Goal: Task Accomplishment & Management: Use online tool/utility

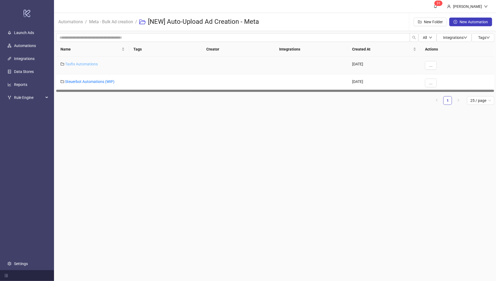
click at [77, 64] on link "Taxfix Automations" at bounding box center [81, 64] width 33 height 4
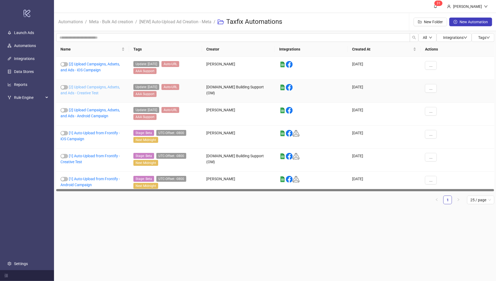
click at [94, 86] on link "[2] Upload Campaigns, Adsets, and Ads - Creative Test" at bounding box center [89, 90] width 59 height 10
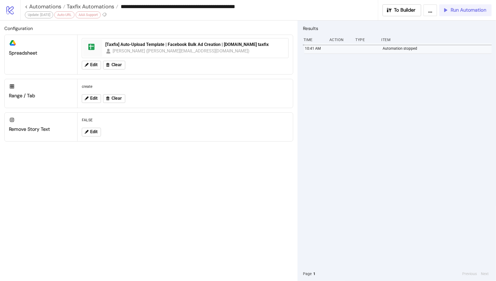
click at [455, 7] on button "Run Automation" at bounding box center [465, 10] width 52 height 12
click at [459, 11] on span "Run Automation" at bounding box center [468, 10] width 36 height 6
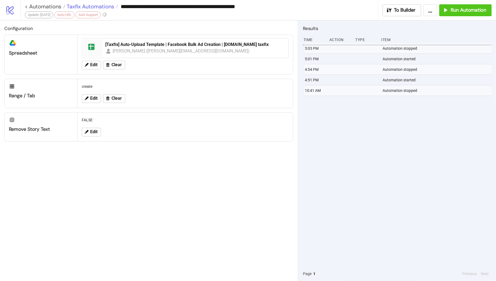
click at [91, 7] on span "Taxfix Automations" at bounding box center [89, 6] width 49 height 7
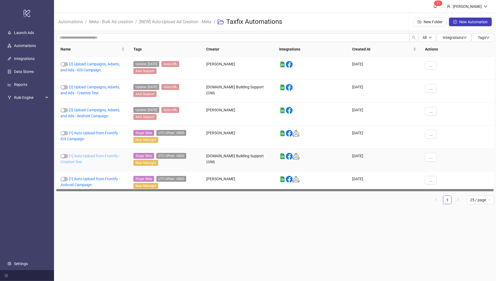
click at [86, 155] on link "[1] Auto-Upload from Frontify - Creative Test" at bounding box center [89, 159] width 59 height 10
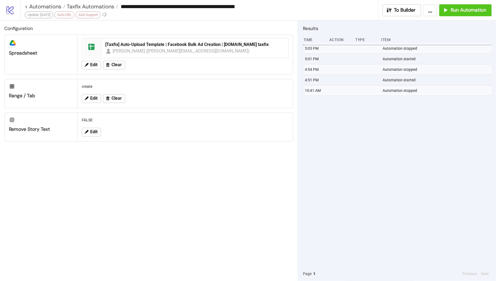
type input "**********"
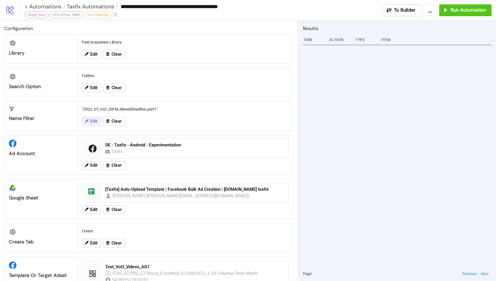
click at [93, 120] on span "Edit" at bounding box center [93, 121] width 7 height 5
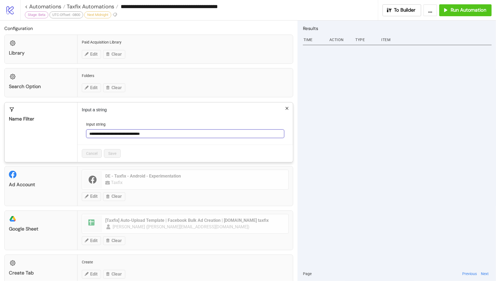
drag, startPoint x: 166, startPoint y: 133, endPoint x: 86, endPoint y: 132, distance: 79.6
click at [86, 132] on input "**********" at bounding box center [185, 133] width 198 height 9
paste input "text"
type input "**********"
click at [114, 155] on button "Save" at bounding box center [112, 153] width 17 height 9
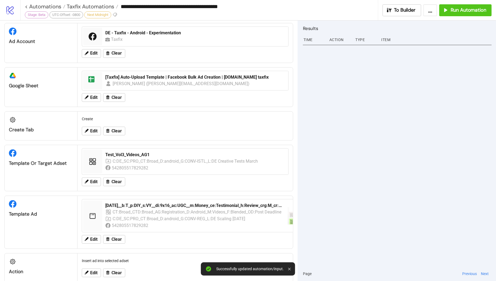
scroll to position [125, 0]
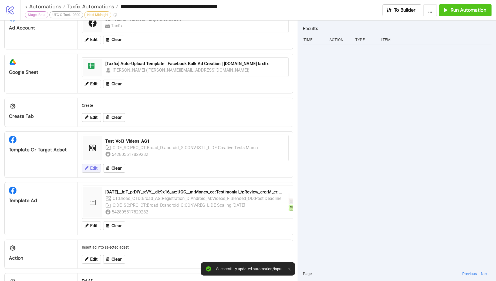
click at [93, 166] on span "Edit" at bounding box center [93, 168] width 7 height 5
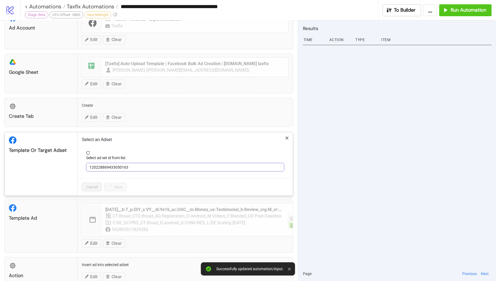
click at [142, 163] on span "120228869433050163" at bounding box center [185, 167] width 192 height 8
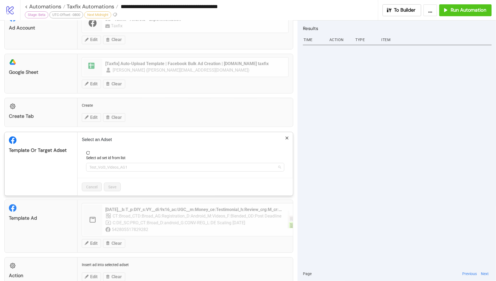
click at [142, 163] on span "Test_Vol3_Videos_AG1" at bounding box center [185, 167] width 192 height 8
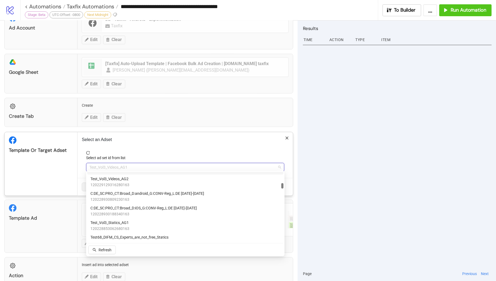
scroll to position [355, 0]
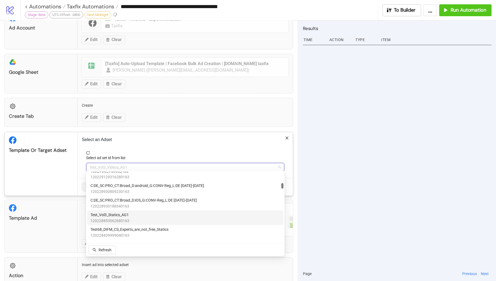
click at [140, 210] on div "Test_Vol3_Statics_AG1 120228853062680163" at bounding box center [185, 217] width 196 height 15
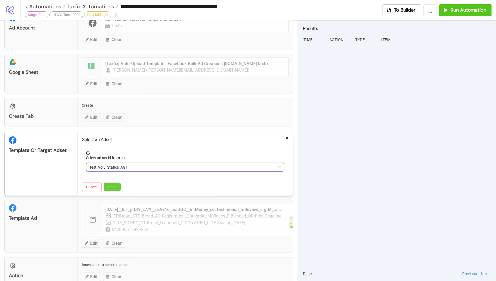
click at [118, 186] on button "Save" at bounding box center [112, 186] width 17 height 9
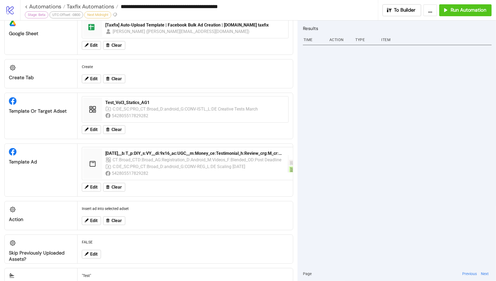
scroll to position [183, 0]
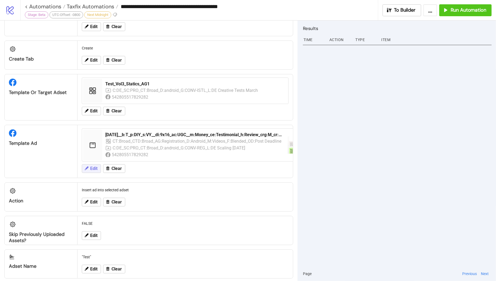
click at [95, 166] on span "Edit" at bounding box center [93, 168] width 7 height 5
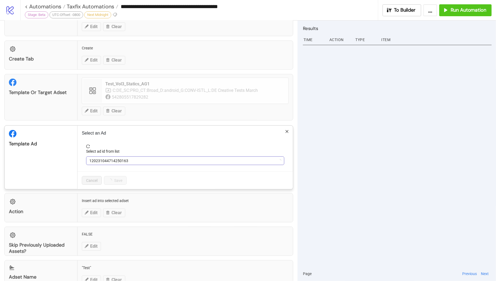
click at [140, 159] on span "120231044714250163" at bounding box center [185, 160] width 192 height 8
click at [140, 159] on span "[DATE]__b:T_p:DIY_s:VY__di:9x16_ac:UGC__m:Money_ce:Testimonial_h:Review_crg:M_c…" at bounding box center [185, 160] width 192 height 8
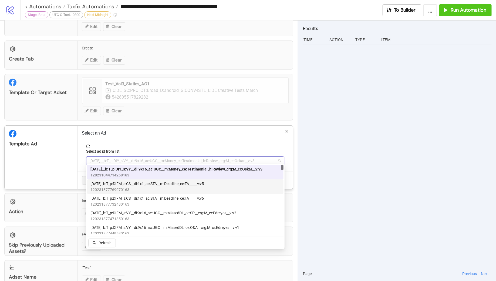
click at [152, 182] on span "[DATE]_b:T_p:DIFM_s:CS__di:1x1_ac:STA__m:Deadline_ce:TA_____v:v5" at bounding box center [146, 183] width 113 height 6
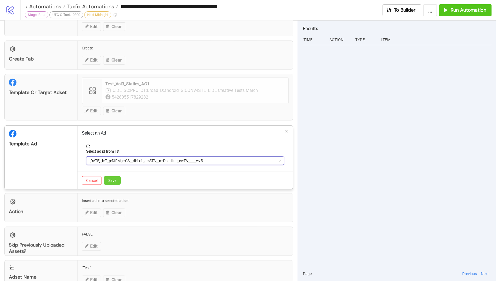
click at [108, 180] on button "Save" at bounding box center [112, 180] width 17 height 9
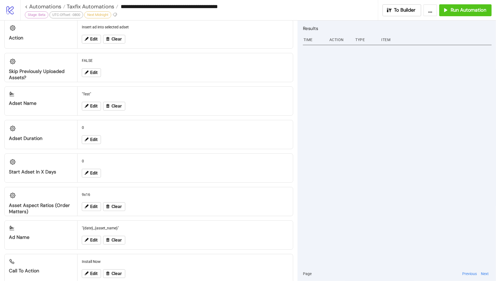
scroll to position [348, 0]
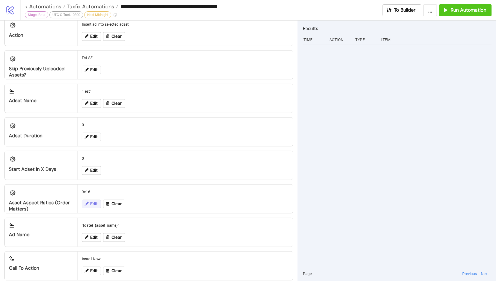
click at [88, 202] on icon at bounding box center [87, 204] width 4 height 4
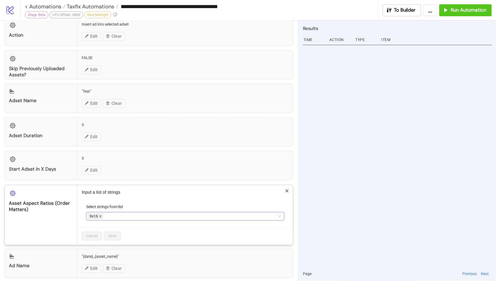
click at [99, 215] on icon "close" at bounding box center [100, 216] width 3 height 3
click at [99, 212] on div at bounding box center [182, 216] width 190 height 8
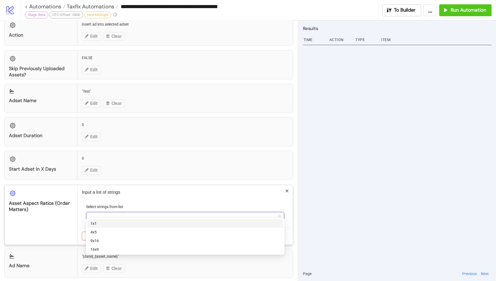
click at [100, 225] on div "1x1" at bounding box center [185, 223] width 190 height 6
click at [102, 237] on div "9x16" at bounding box center [185, 240] width 196 height 9
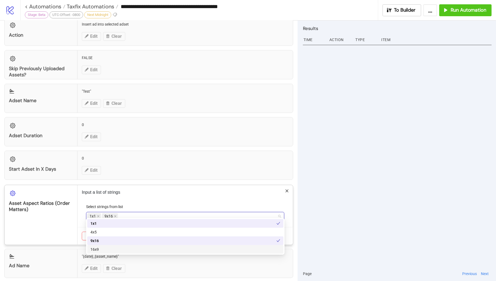
click at [102, 247] on div "16x9" at bounding box center [185, 249] width 190 height 6
click at [175, 192] on div "Input a list of strings Select strings from list 1x1, 9x16, 16x9 1x1 9x16 16x9 …" at bounding box center [184, 215] width 215 height 60
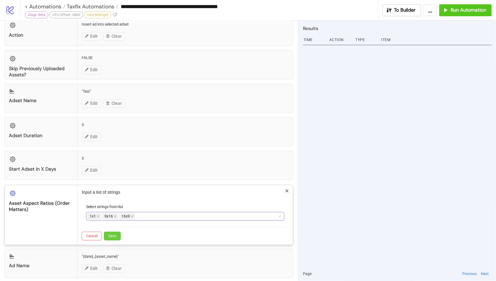
click at [107, 232] on button "Save" at bounding box center [112, 235] width 17 height 9
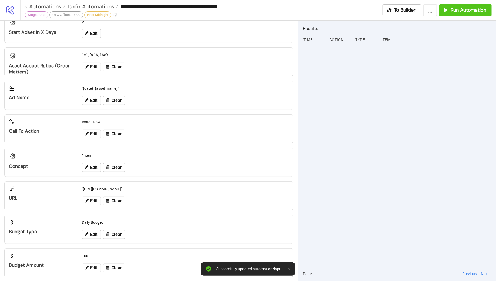
scroll to position [0, 0]
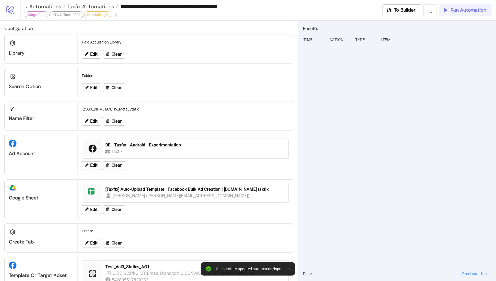
click at [454, 14] on button "Run Automation" at bounding box center [465, 10] width 52 height 12
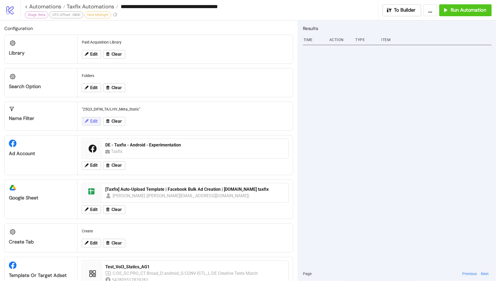
click at [91, 121] on span "Edit" at bounding box center [93, 121] width 7 height 5
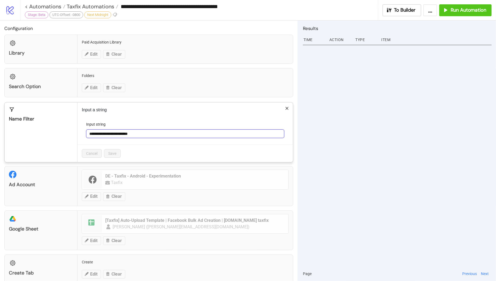
click at [160, 132] on input "**********" at bounding box center [185, 133] width 198 height 9
click at [206, 113] on div "**********" at bounding box center [184, 132] width 215 height 60
click at [285, 106] on icon "close" at bounding box center [287, 108] width 4 height 4
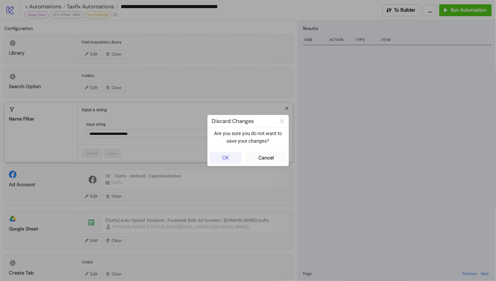
click at [228, 159] on div "OK" at bounding box center [225, 158] width 7 height 6
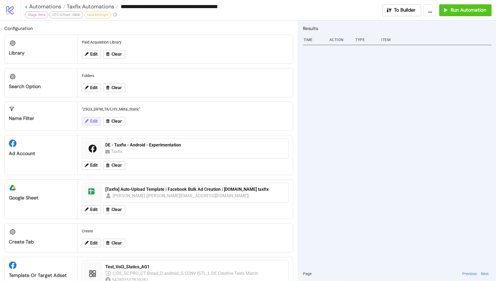
click at [88, 122] on icon at bounding box center [86, 120] width 5 height 5
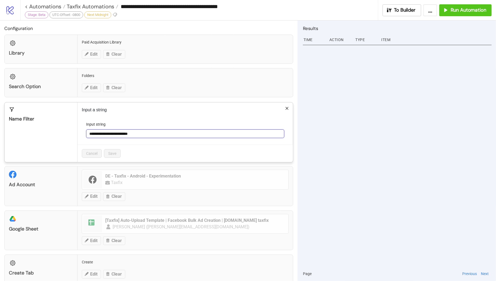
drag, startPoint x: 154, startPoint y: 133, endPoint x: 82, endPoint y: 126, distance: 71.8
click at [82, 126] on form "**********" at bounding box center [185, 132] width 207 height 23
paste input "text"
type input "**********"
click at [108, 153] on span "Save" at bounding box center [112, 153] width 8 height 4
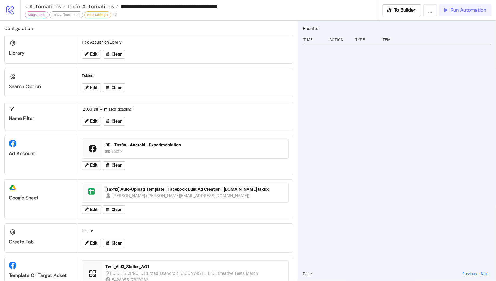
click at [455, 10] on span "Run Automation" at bounding box center [468, 10] width 36 height 6
click at [97, 5] on span "Taxfix Automations" at bounding box center [89, 6] width 49 height 7
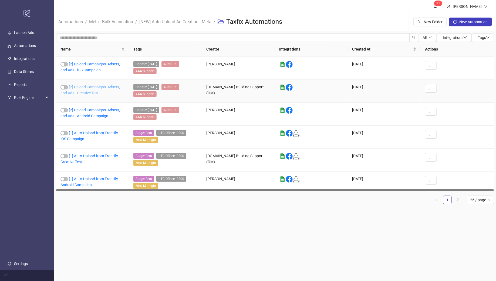
click at [94, 86] on link "[2] Upload Campaigns, Adsets, and Ads - Creative Test" at bounding box center [89, 90] width 59 height 10
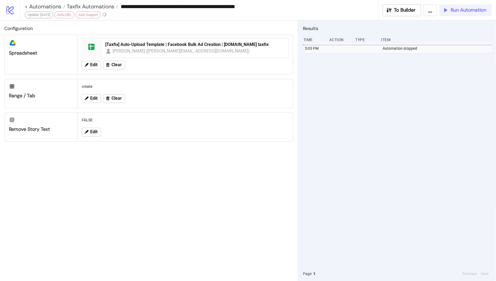
click at [455, 11] on span "Run Automation" at bounding box center [468, 10] width 36 height 6
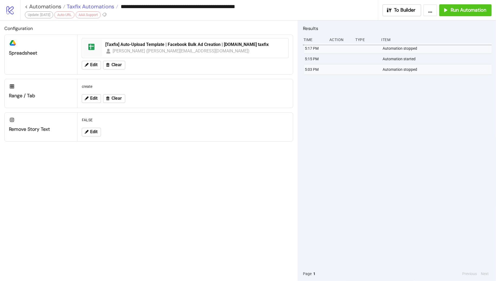
click at [101, 7] on span "Taxfix Automations" at bounding box center [89, 6] width 49 height 7
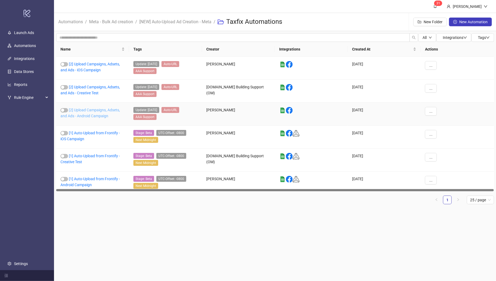
click at [81, 109] on link "[2] Upload Campaigns, Adsets, and Ads - Android Campaign" at bounding box center [89, 113] width 59 height 10
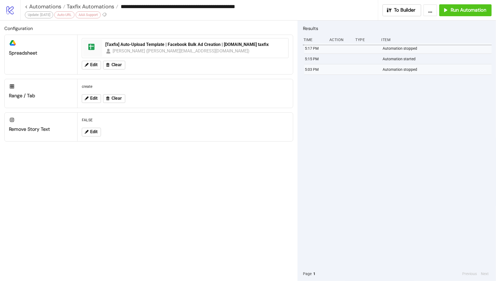
type input "**********"
click at [456, 11] on span "Run Automation" at bounding box center [468, 10] width 36 height 6
